Goal: Transaction & Acquisition: Purchase product/service

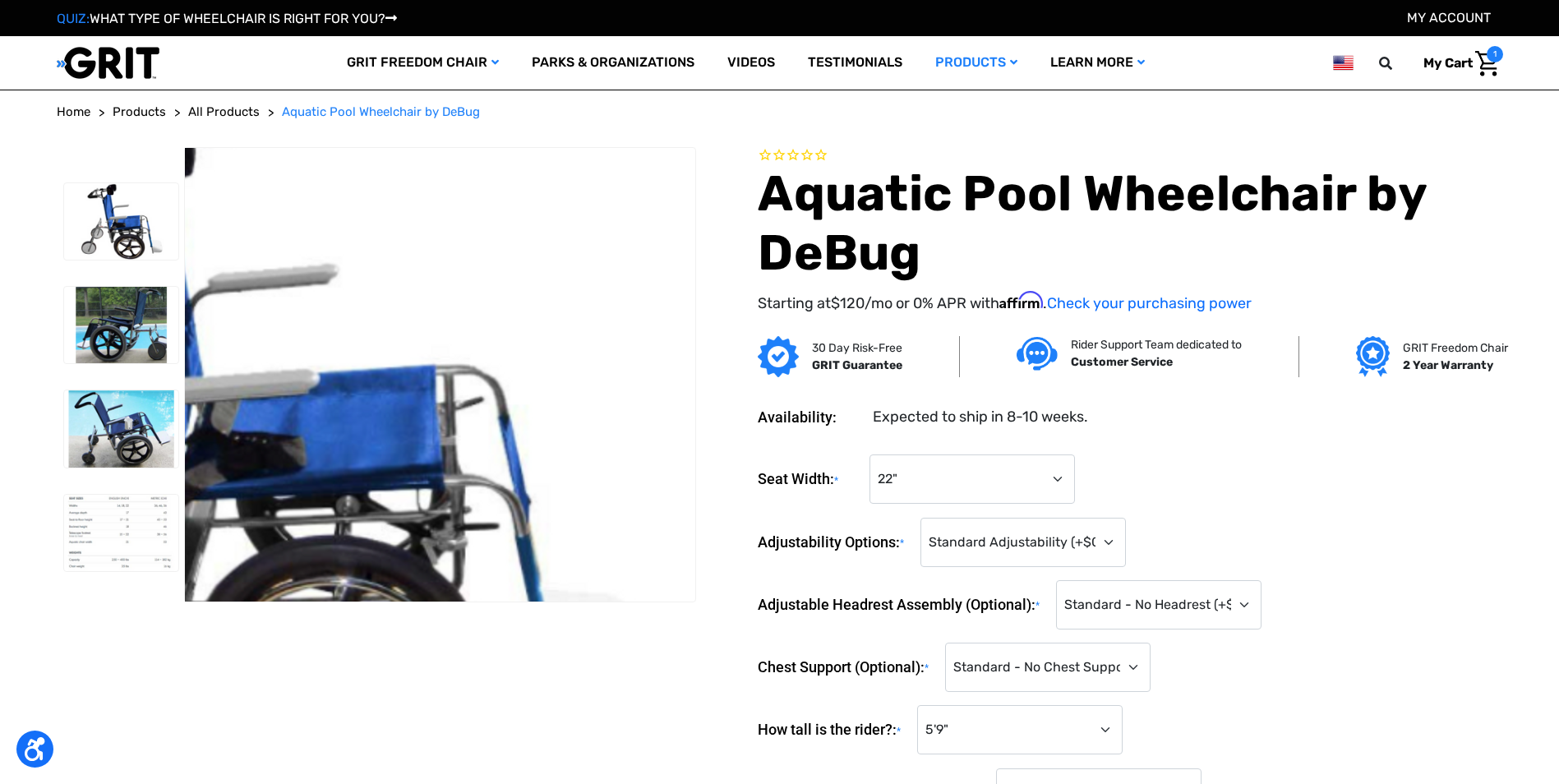
select select "682"
select select "683"
select select "1424"
select select "1426"
select select "869"
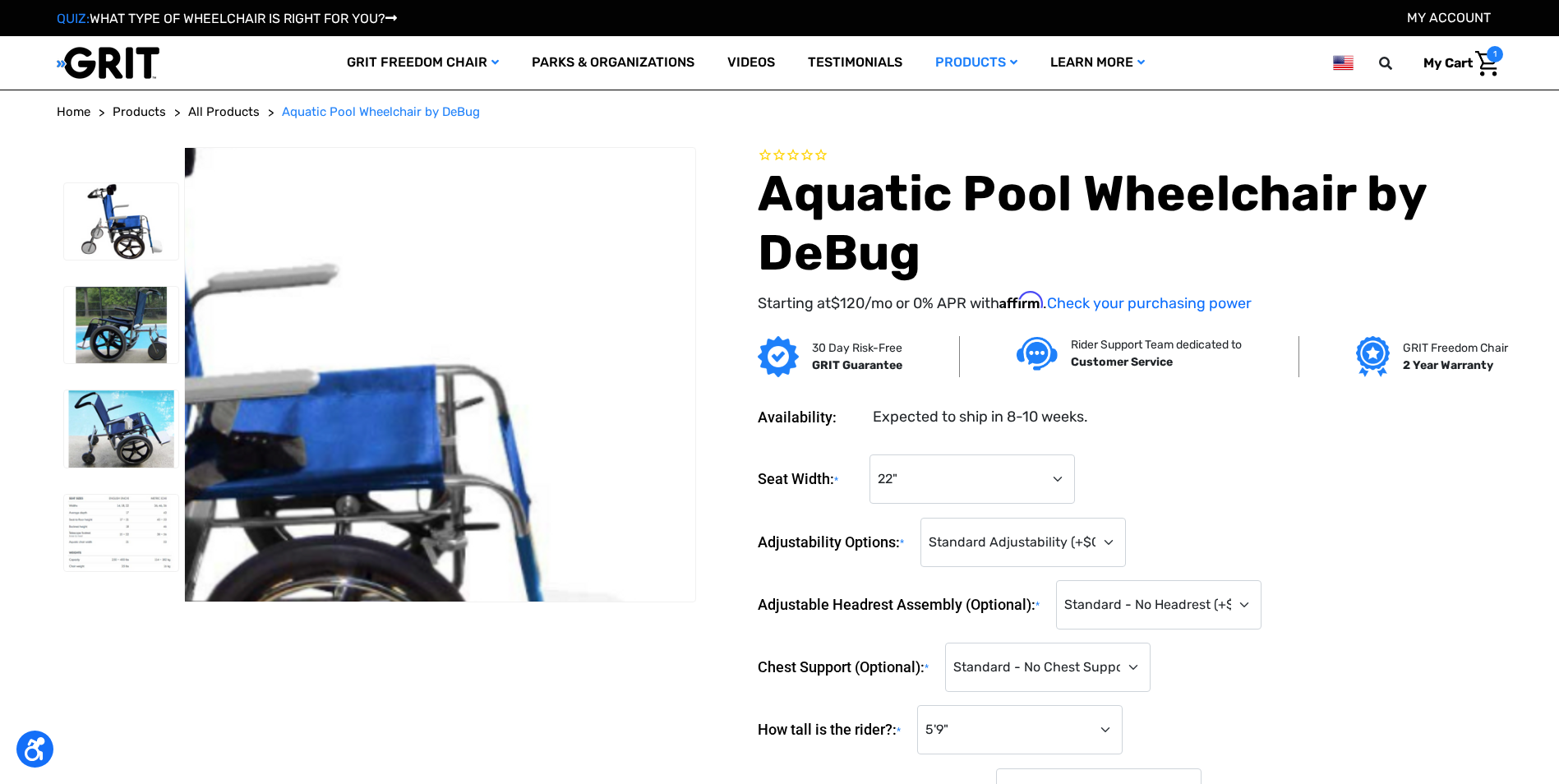
select select "883"
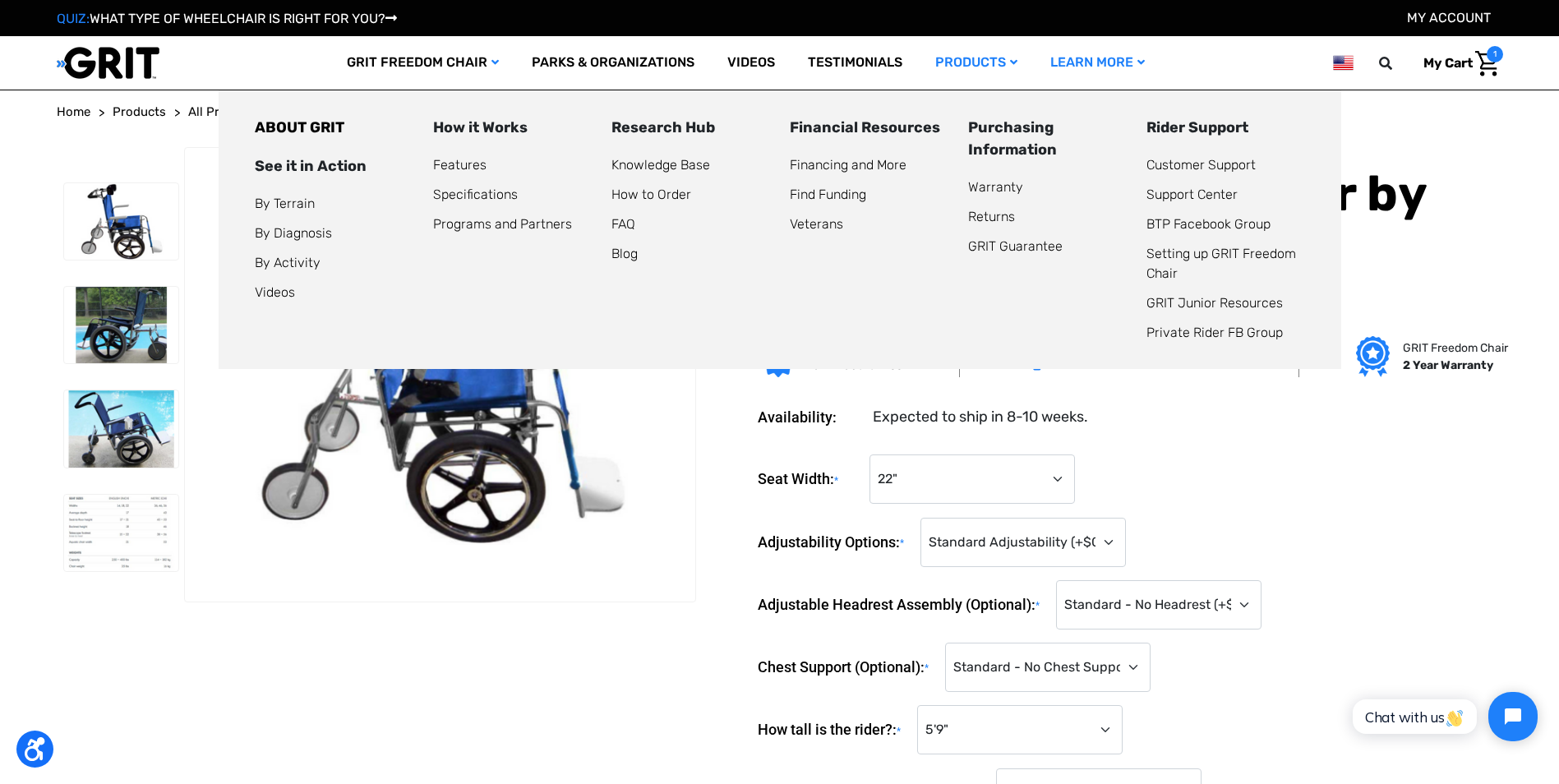
click at [1172, 174] on li "Customer Support" at bounding box center [1225, 164] width 159 height 20
click at [1174, 163] on link "Customer Support" at bounding box center [1201, 164] width 110 height 16
